Goal: Task Accomplishment & Management: Complete application form

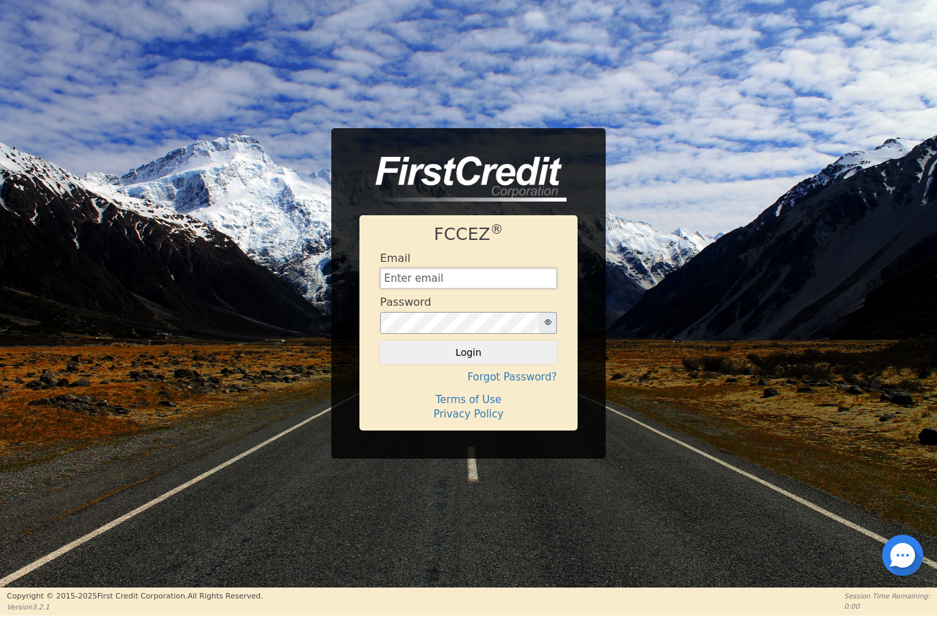
click at [446, 278] on input "text" at bounding box center [468, 278] width 177 height 21
paste input "[PERSON_NAME][EMAIL_ADDRESS][DOMAIN_NAME]"
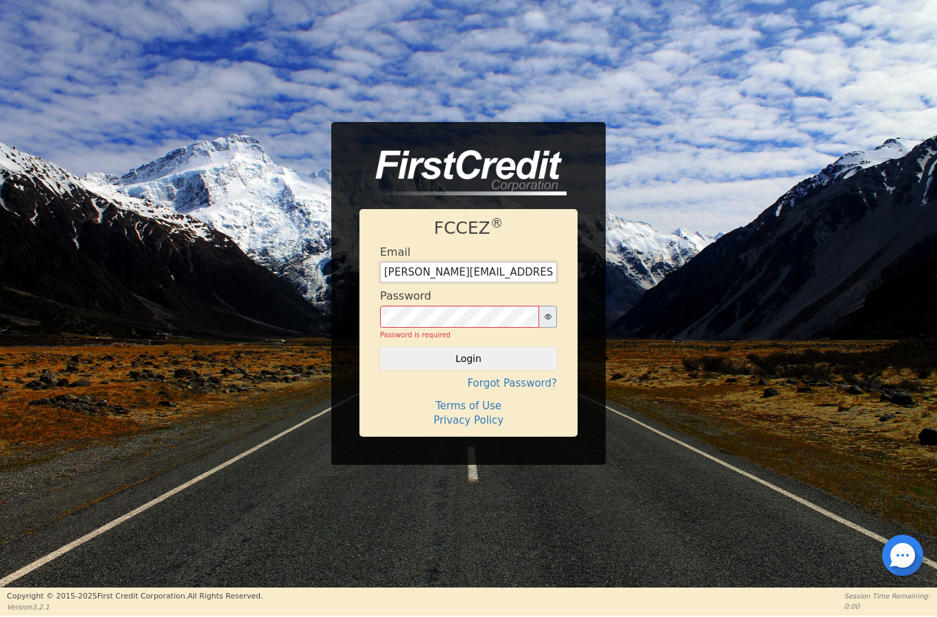
type input "[PERSON_NAME][EMAIL_ADDRESS][DOMAIN_NAME]"
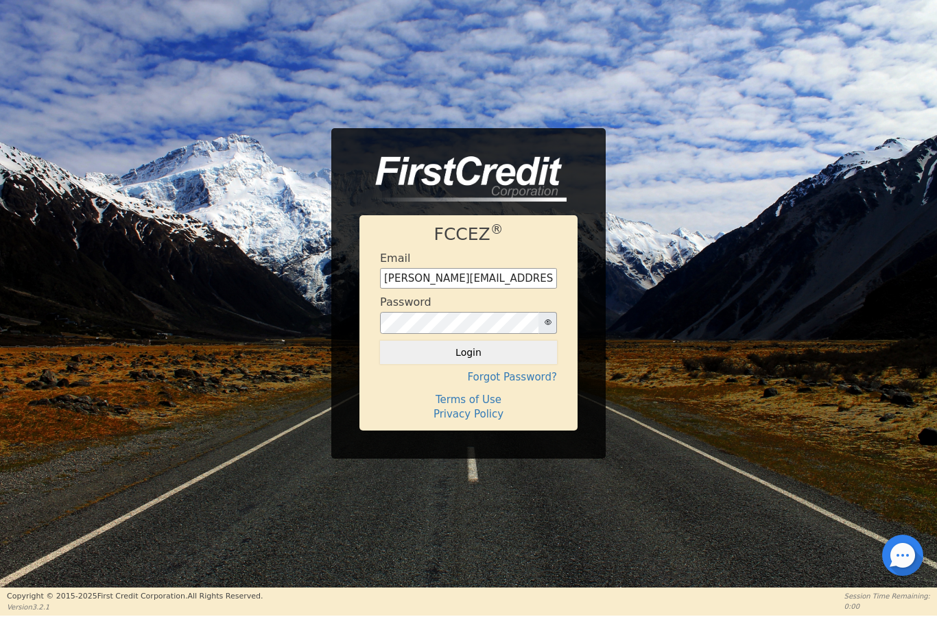
click at [416, 347] on button "Login" at bounding box center [468, 352] width 177 height 23
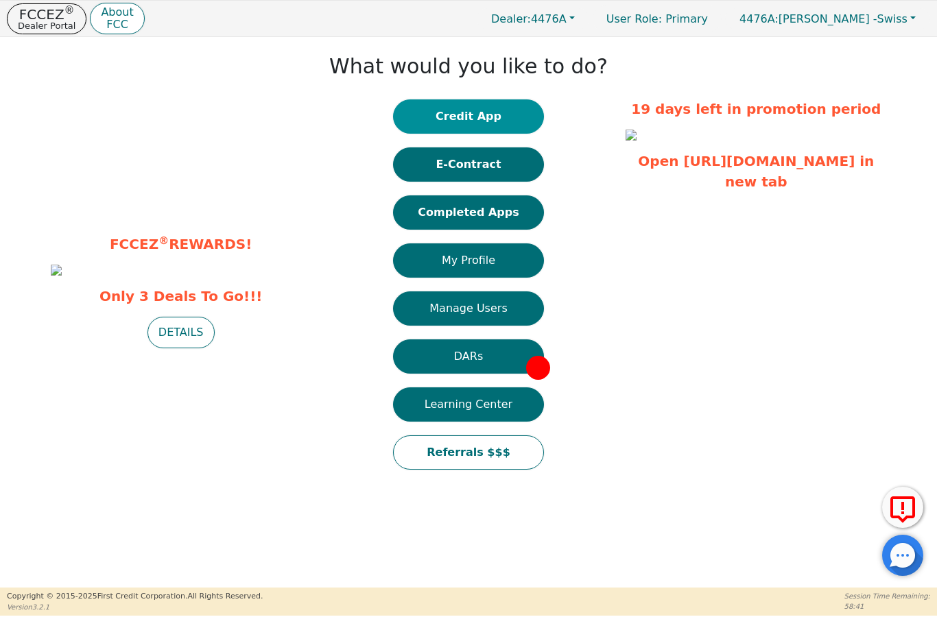
click at [437, 113] on button "Credit App" at bounding box center [468, 116] width 151 height 34
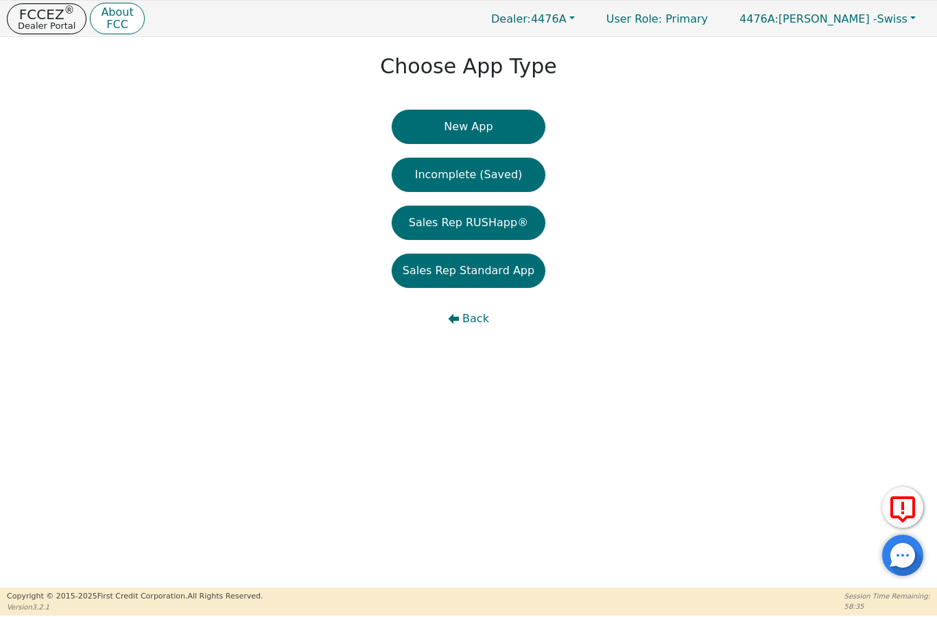
click at [435, 124] on html "FCCEZ ® Dealer Portal About FCC Dealer: 4476A User Role : Primary 4476A: [PERSO…" at bounding box center [468, 308] width 937 height 616
click at [436, 125] on button "New App" at bounding box center [469, 127] width 154 height 34
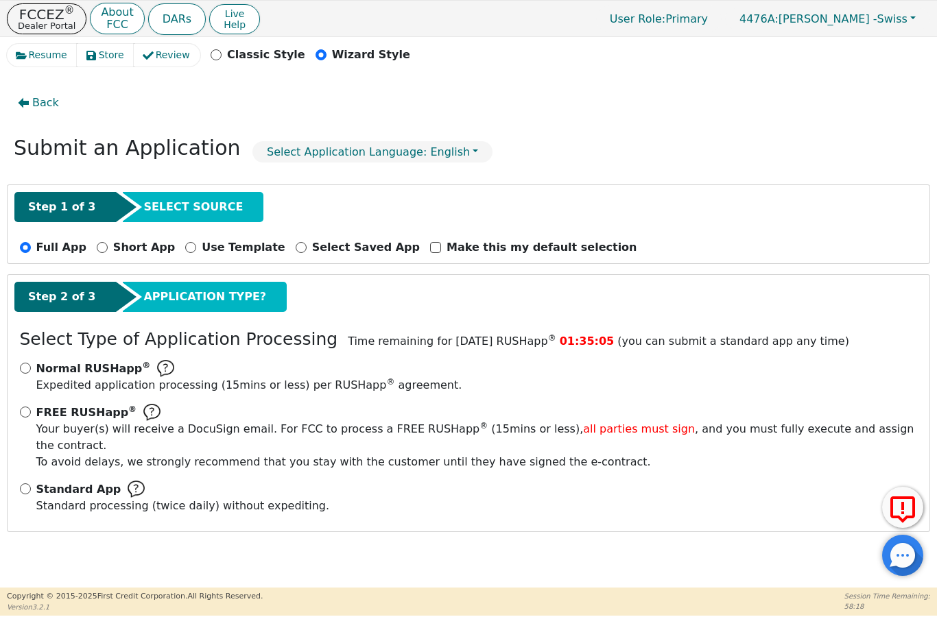
click at [25, 483] on input "Standard App Standard processing (twice daily) without expediting." at bounding box center [25, 488] width 11 height 11
radio input "true"
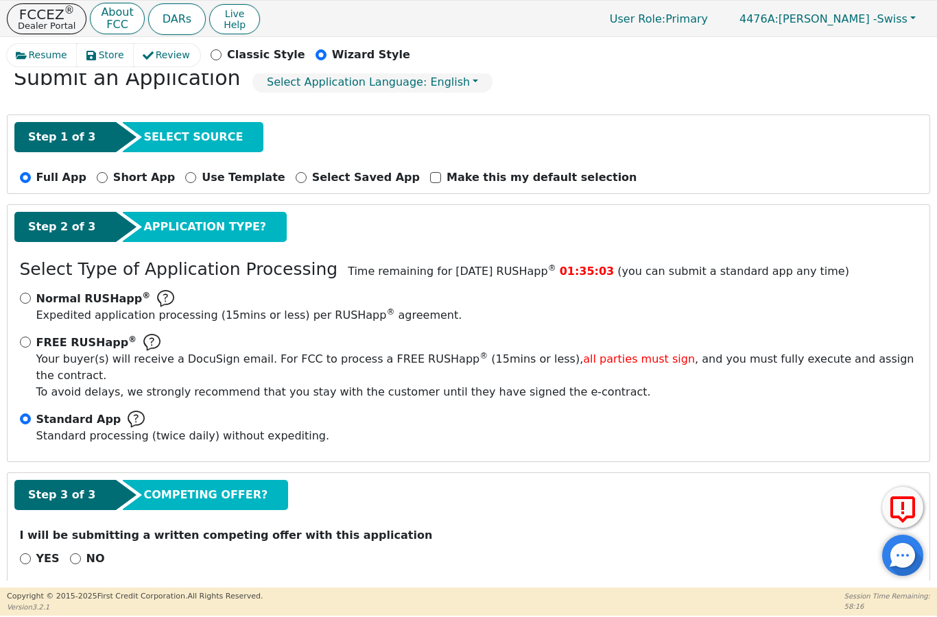
scroll to position [69, 0]
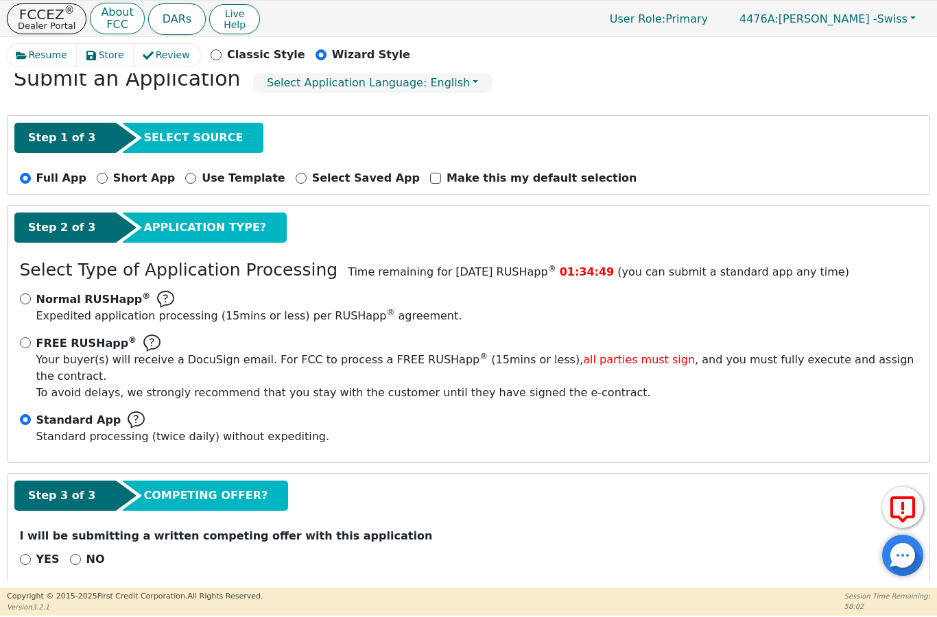
click at [70, 554] on input "NO" at bounding box center [75, 559] width 11 height 11
radio input "true"
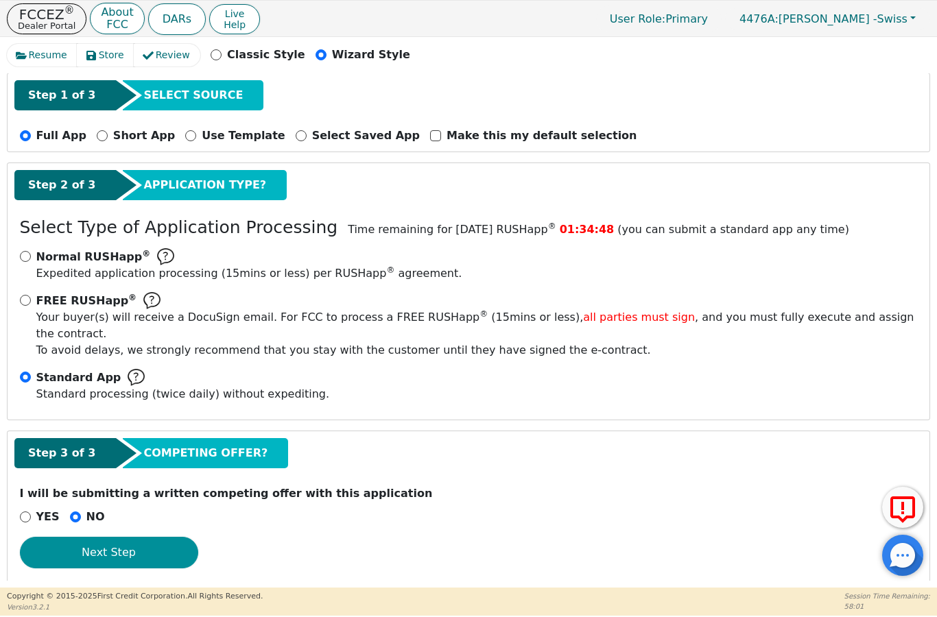
scroll to position [111, 0]
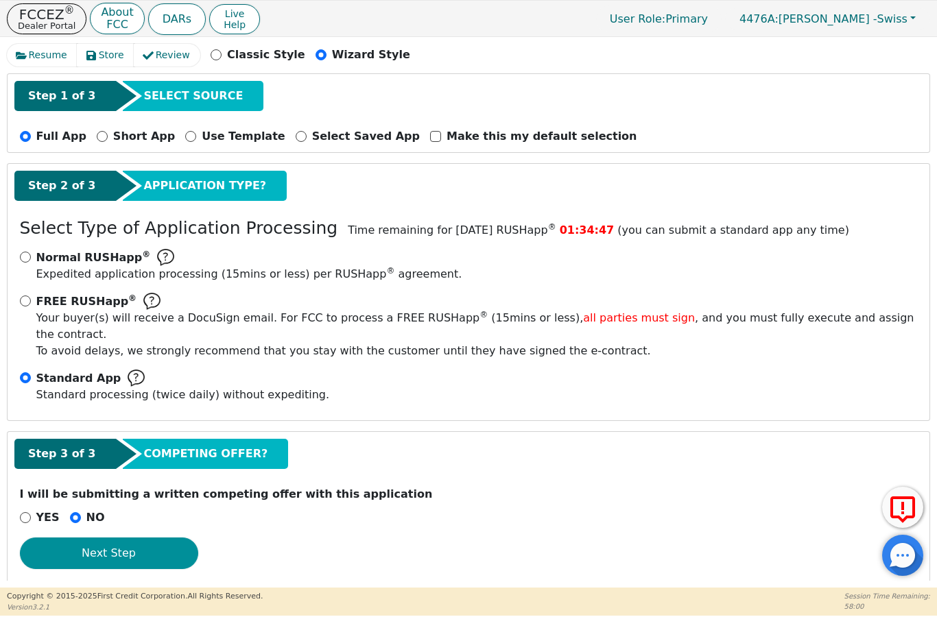
click at [160, 544] on button "Next Step" at bounding box center [109, 554] width 178 height 32
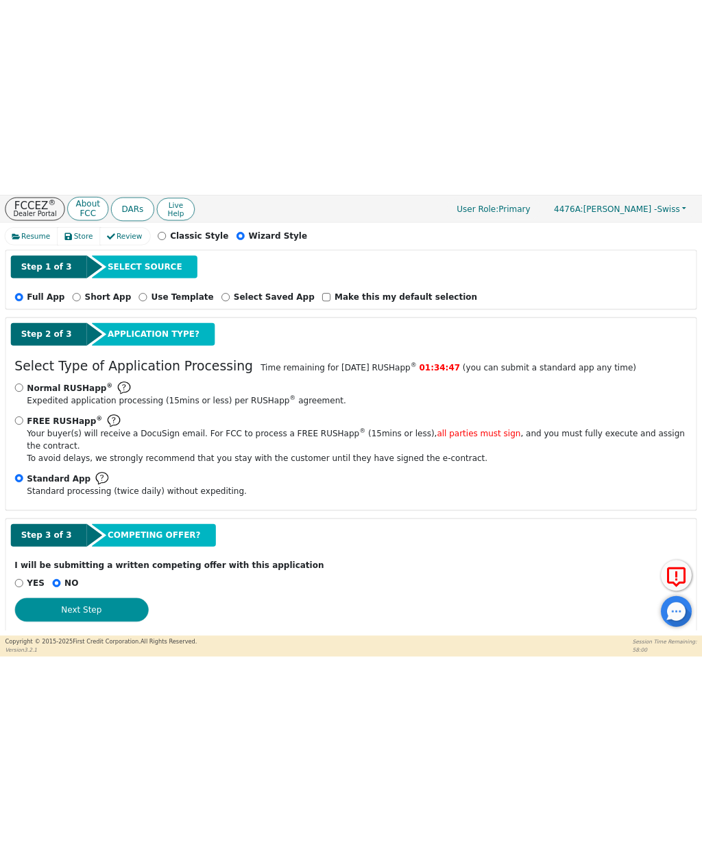
scroll to position [0, 0]
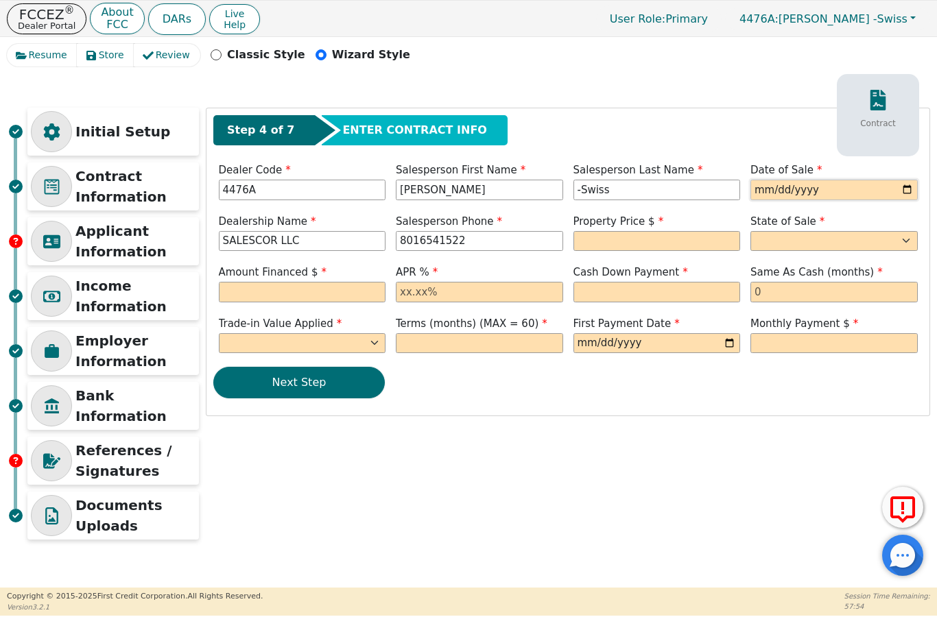
type input "[DATE]"
click at [818, 191] on input "[DATE]" at bounding box center [833, 190] width 167 height 21
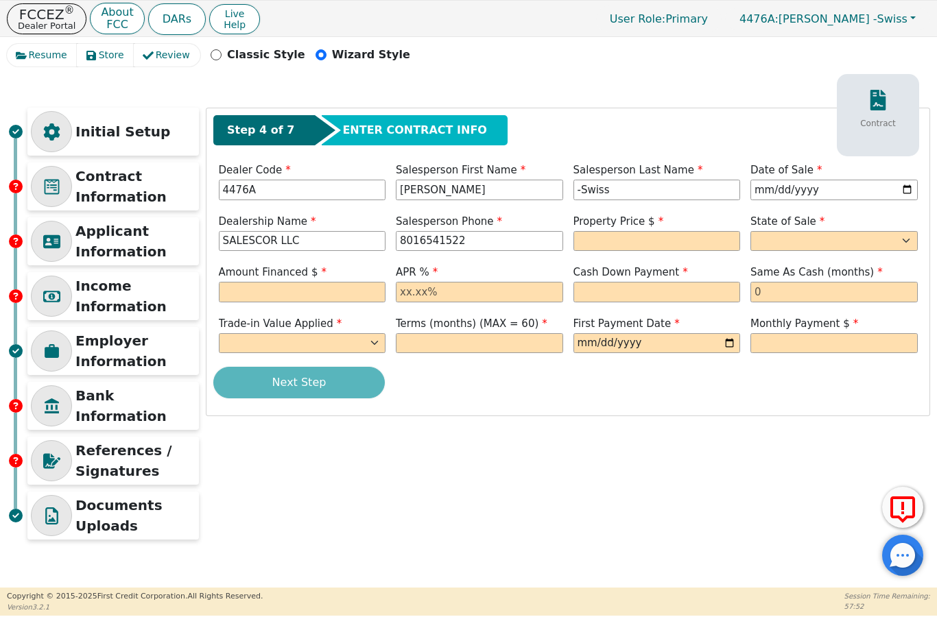
click at [0, 0] on html "FCCEZ ® Dealer Portal About FCC DARs Live Help User Role : Primary 4476A: [PERS…" at bounding box center [468, 308] width 937 height 616
select select "AZ"
click at [644, 239] on input "text" at bounding box center [656, 241] width 167 height 21
type input "1"
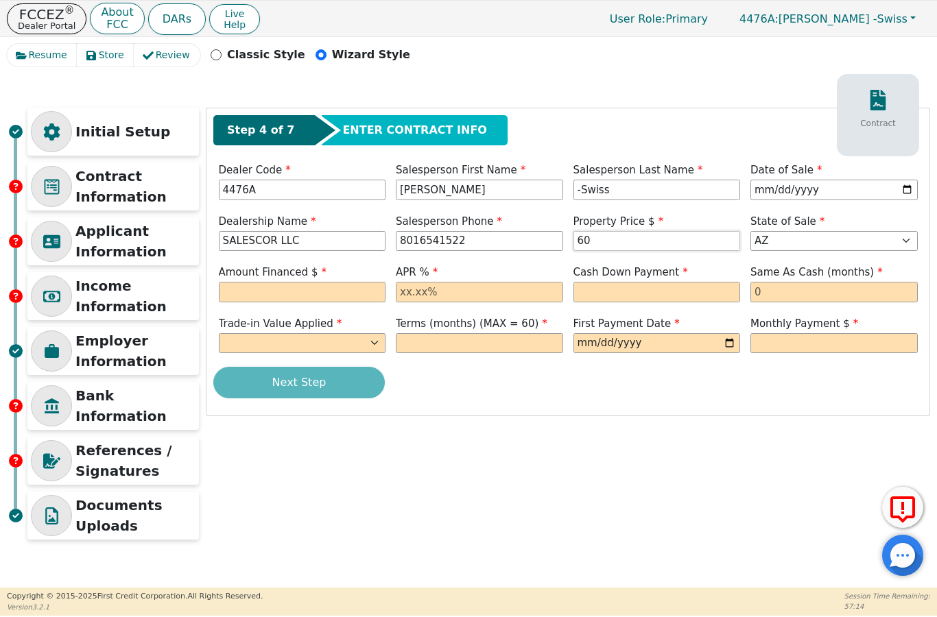
type input "6"
click at [263, 290] on input "text" at bounding box center [302, 292] width 167 height 21
click at [626, 291] on input "text" at bounding box center [656, 292] width 167 height 21
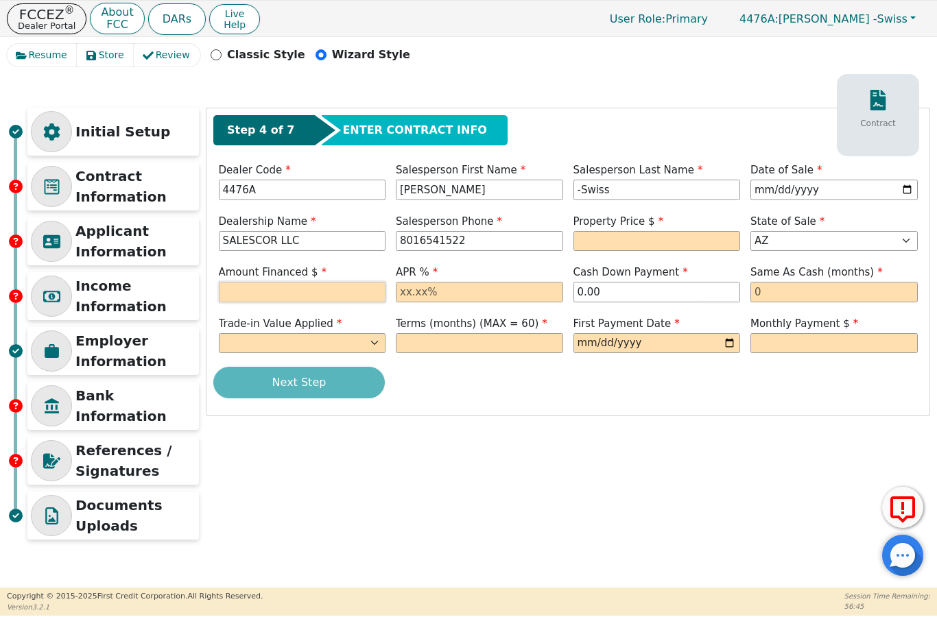
click at [260, 282] on input "text" at bounding box center [302, 292] width 167 height 21
click at [616, 291] on input "0.00" at bounding box center [656, 292] width 167 height 21
type input "0"
click at [367, 341] on select "Yes No" at bounding box center [302, 343] width 167 height 21
click at [0, 0] on html "FCCEZ ® Dealer Portal About FCC DARs Live Help User Role : Primary 4476A: [PERS…" at bounding box center [468, 308] width 937 height 616
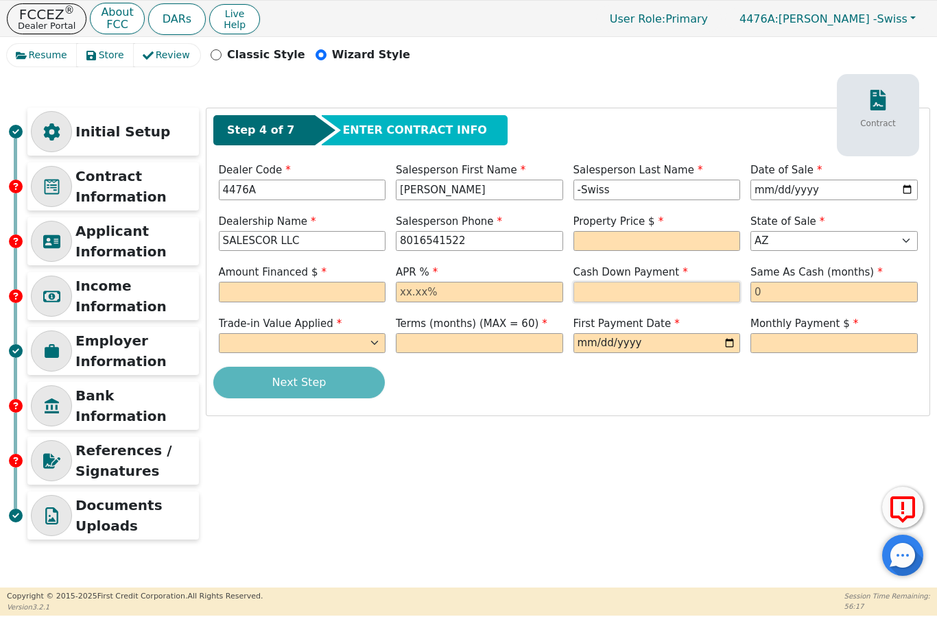
click at [627, 291] on input "text" at bounding box center [656, 292] width 167 height 21
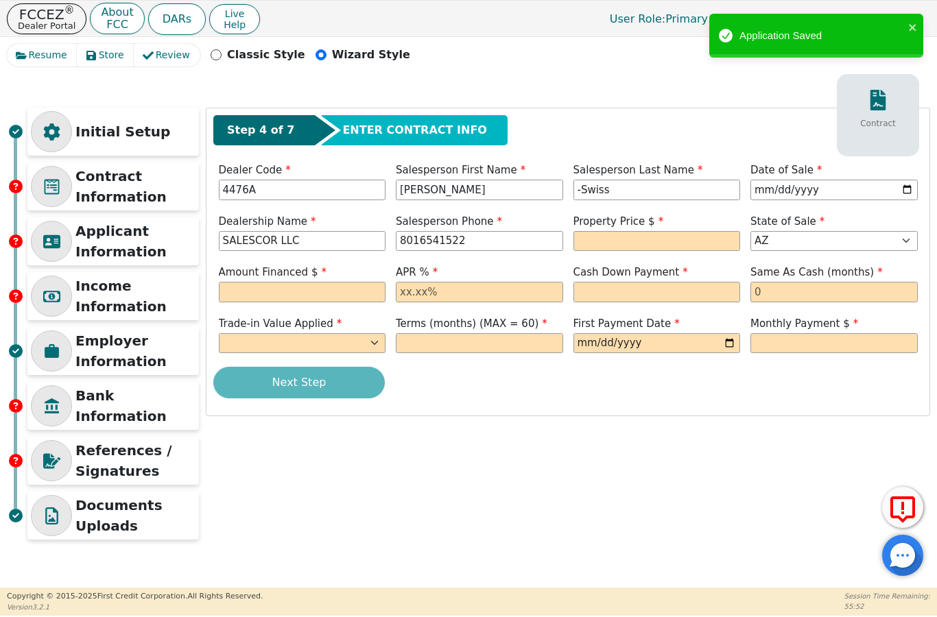
click at [599, 240] on html "FCCEZ ® Dealer Portal About FCC DARs Live Help User Role : Primary 4476A: [PERS…" at bounding box center [468, 308] width 937 height 616
click at [600, 240] on input "text" at bounding box center [656, 241] width 167 height 21
type input "8500.00"
click at [356, 291] on input "text" at bounding box center [302, 292] width 167 height 21
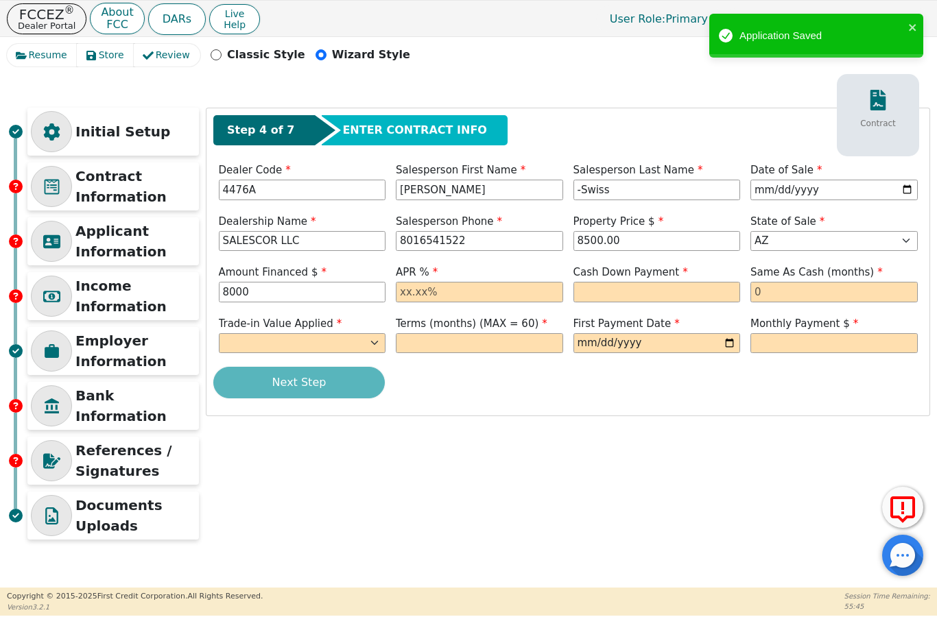
type input "8000.00"
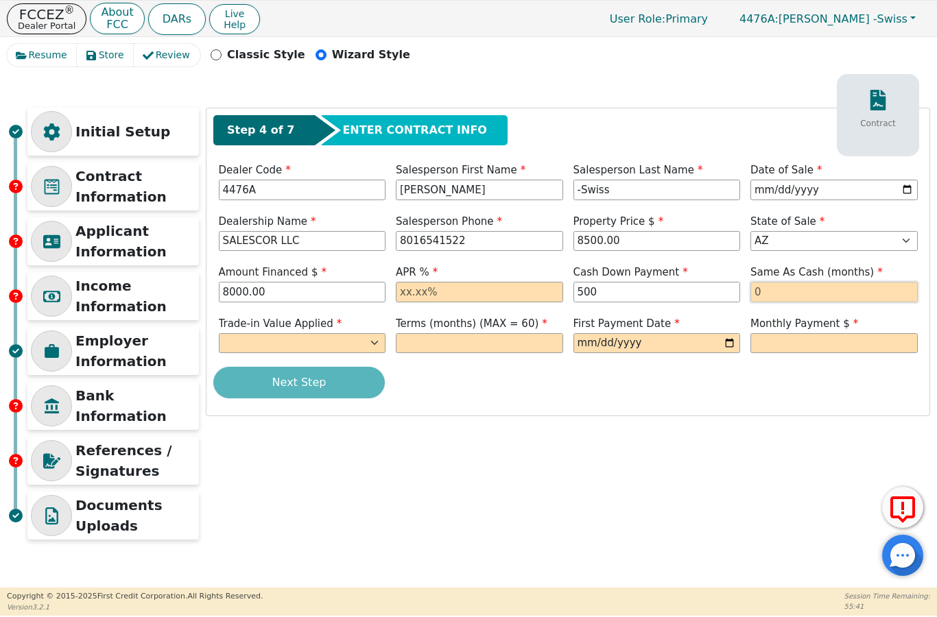
type input "500.00"
click at [780, 291] on input "text" at bounding box center [833, 292] width 167 height 21
click at [363, 342] on select "Yes No" at bounding box center [302, 343] width 167 height 21
select select "n"
click at [418, 290] on input "text" at bounding box center [479, 292] width 167 height 21
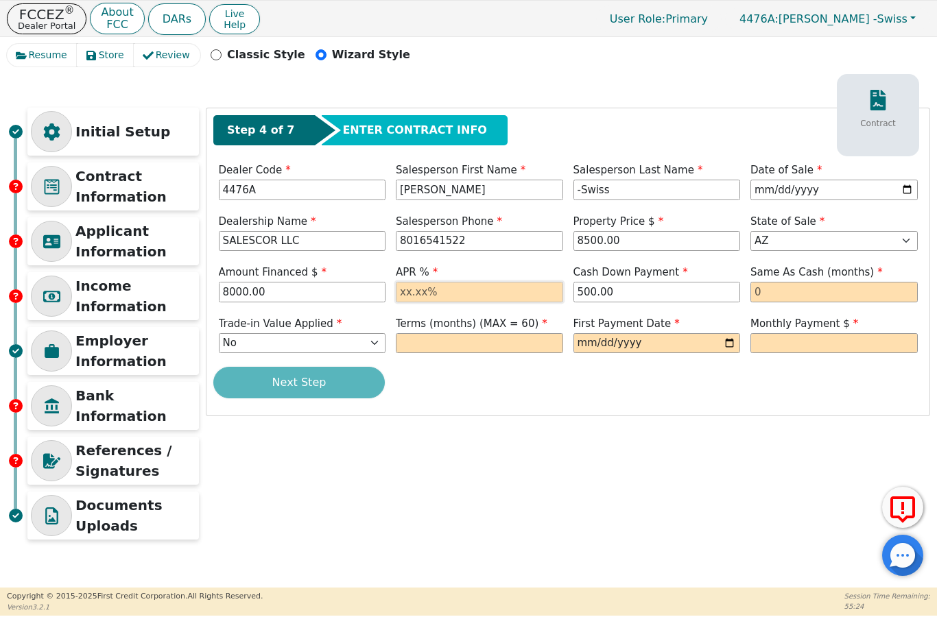
click at [439, 290] on input "text" at bounding box center [479, 292] width 167 height 21
type input "21.00"
click at [438, 367] on div "Next Step" at bounding box center [567, 383] width 709 height 32
click at [455, 341] on input "text" at bounding box center [479, 343] width 167 height 21
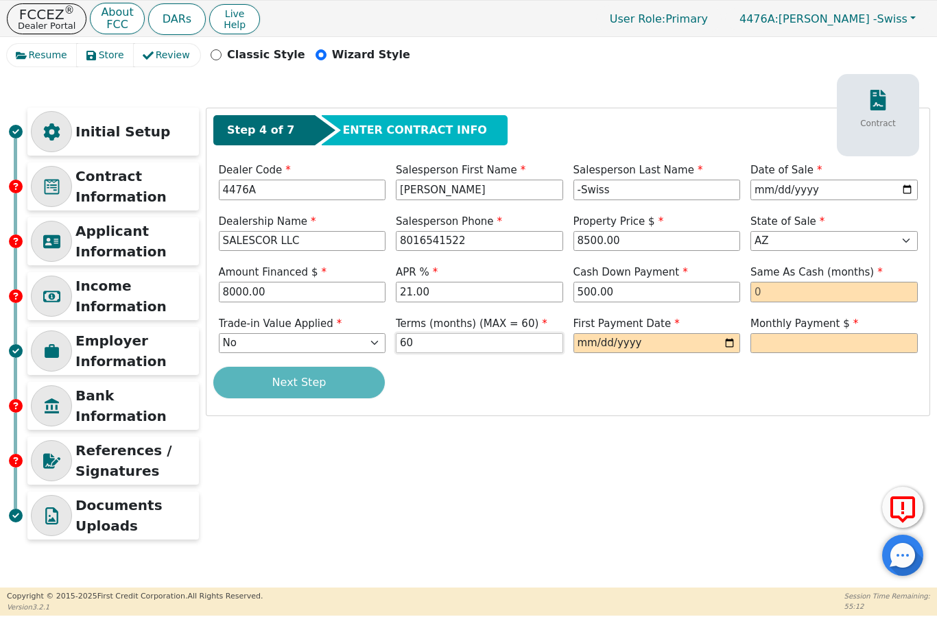
type input "6"
type input "60"
click at [601, 344] on input "[DATE]" at bounding box center [656, 343] width 167 height 21
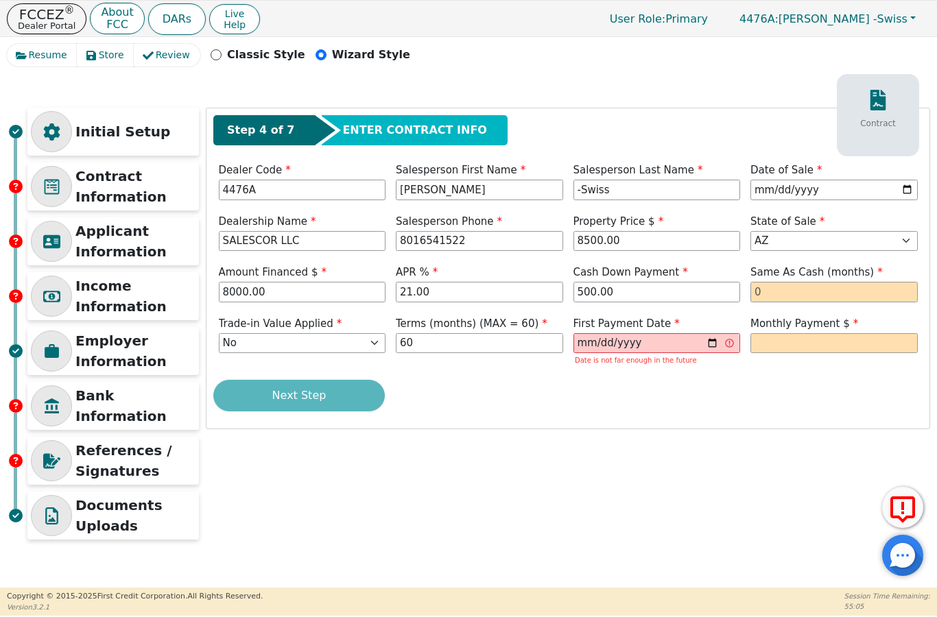
click at [0, 0] on html "FCCEZ ® Dealer Portal About FCC DARs Live Help User Role : Primary 4476A: [PERS…" at bounding box center [468, 308] width 937 height 616
click at [670, 346] on input "[DATE]" at bounding box center [656, 343] width 167 height 21
type input "[DATE]"
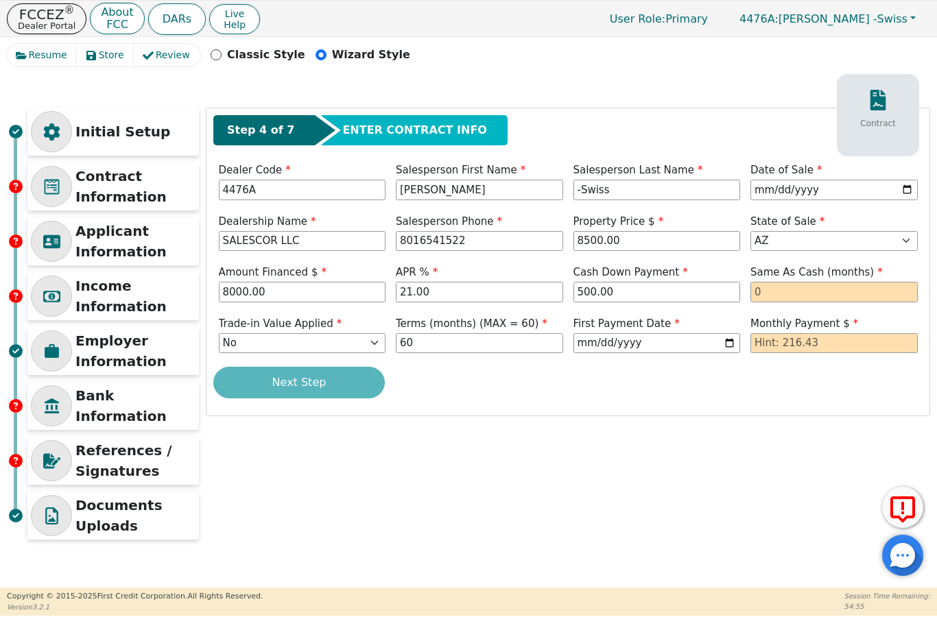
click at [0, 0] on html "FCCEZ ® Dealer Portal About FCC DARs Live Help User Role : Primary 4476A: [PERS…" at bounding box center [468, 308] width 937 height 616
